Goal: Transaction & Acquisition: Book appointment/travel/reservation

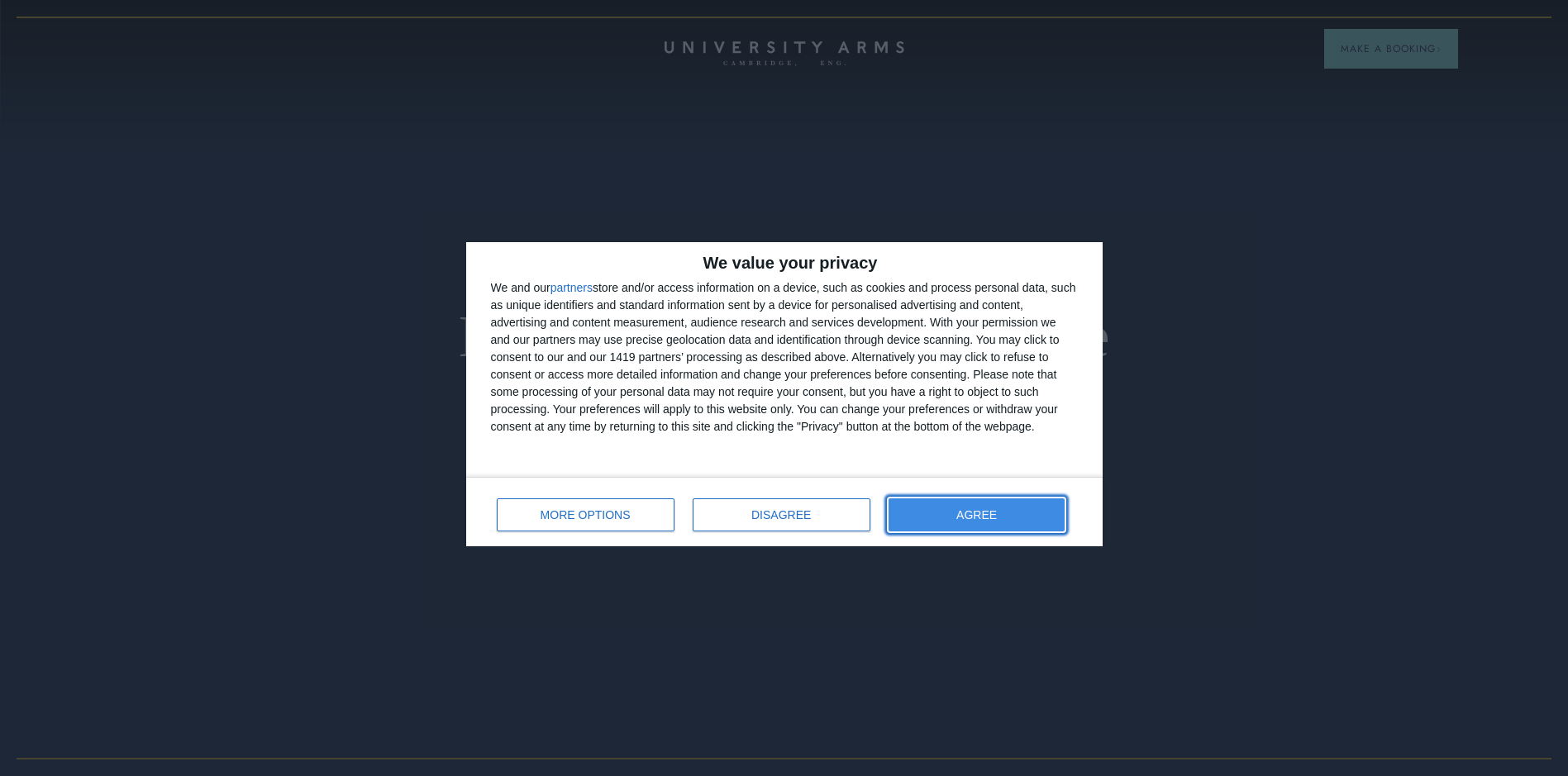
click at [962, 522] on button "AGREE" at bounding box center [977, 514] width 177 height 33
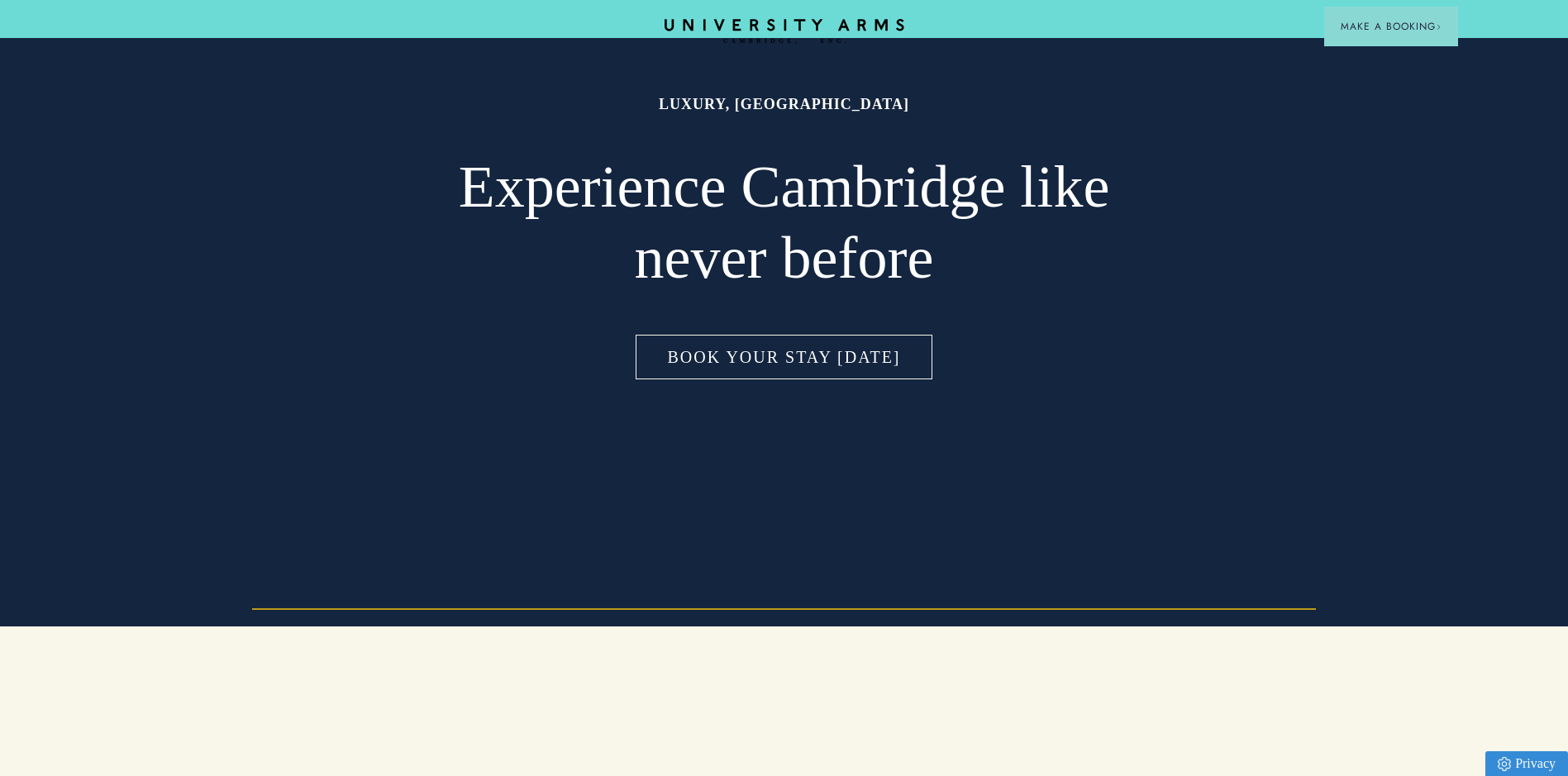
scroll to position [166, 0]
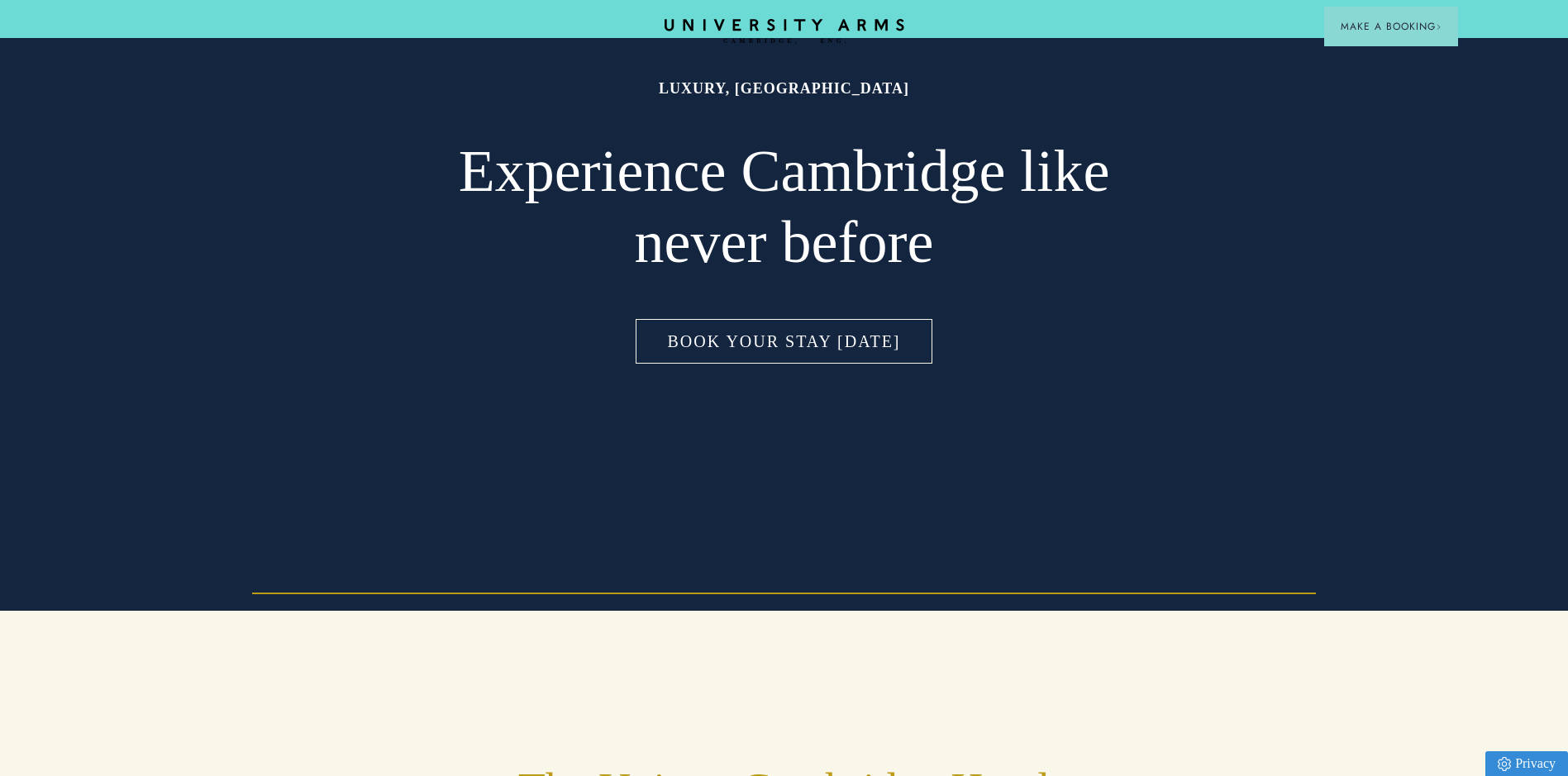
click at [817, 348] on link "Book Your Stay [DATE]" at bounding box center [783, 341] width 303 height 52
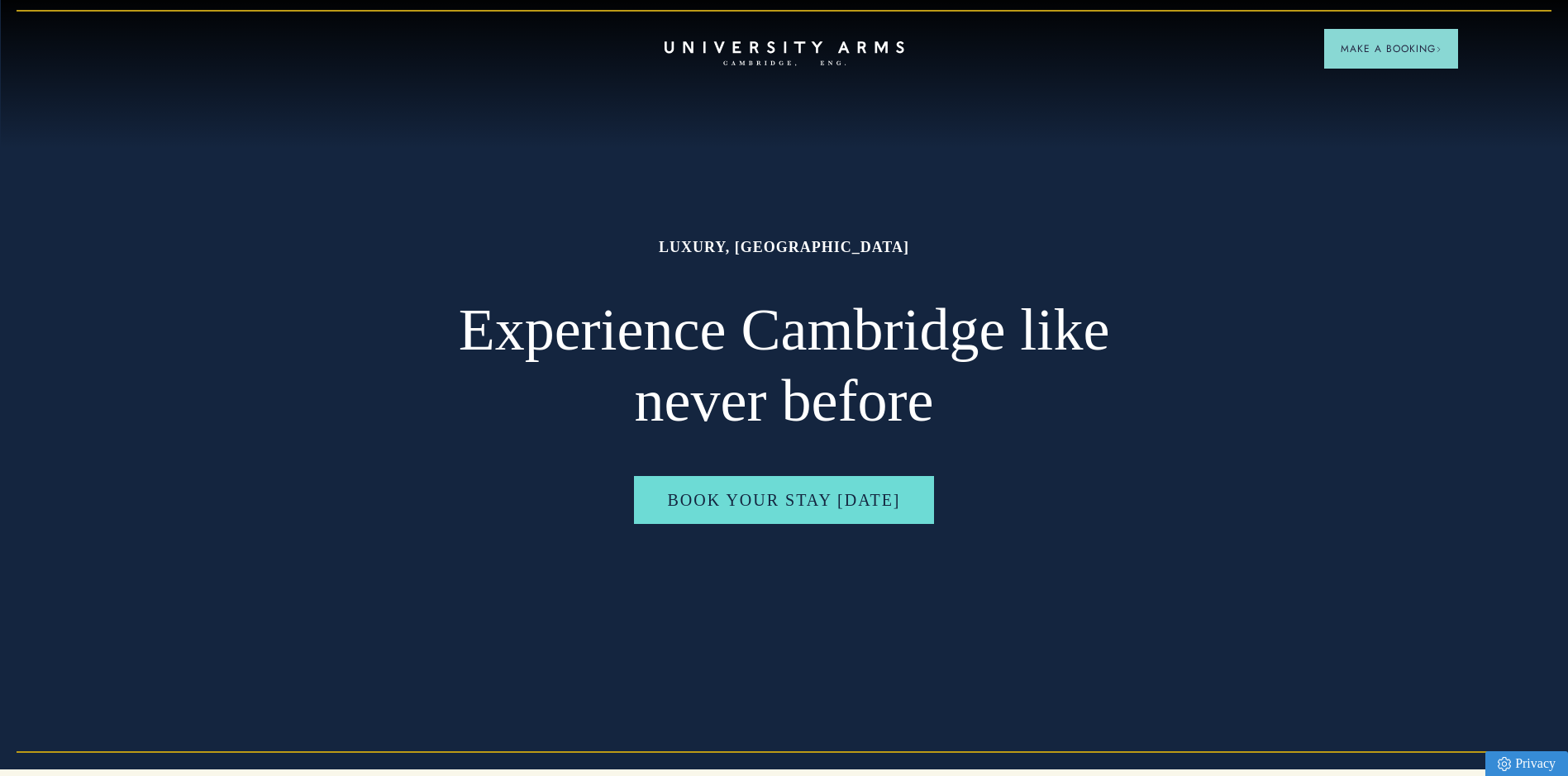
scroll to position [0, 0]
